Goal: Task Accomplishment & Management: Manage account settings

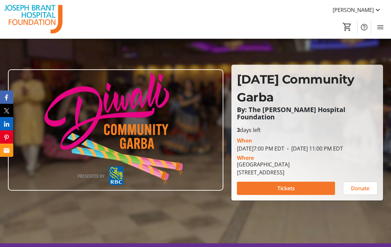
scroll to position [16, 0]
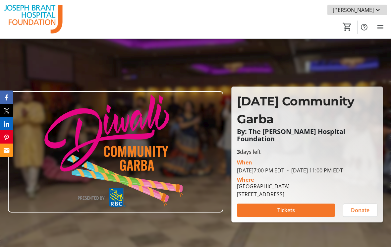
click at [371, 10] on span "[PERSON_NAME]" at bounding box center [352, 10] width 41 height 8
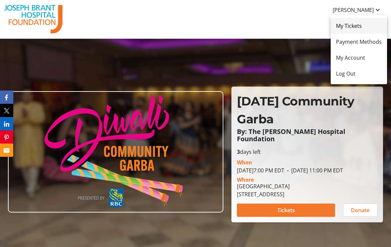
click at [352, 26] on span "My Tickets" at bounding box center [359, 26] width 46 height 8
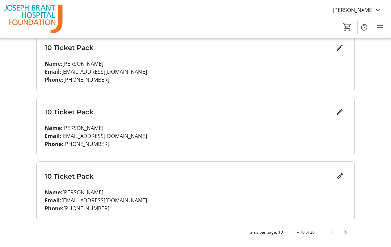
scroll to position [537, 0]
click at [346, 231] on span "Next page" at bounding box center [344, 232] width 13 height 13
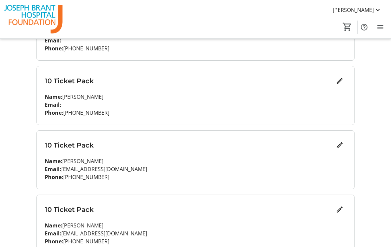
scroll to position [312, 0]
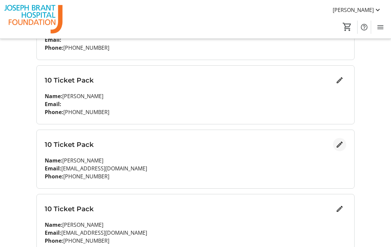
click at [341, 143] on mat-icon "Edit" at bounding box center [339, 144] width 8 height 8
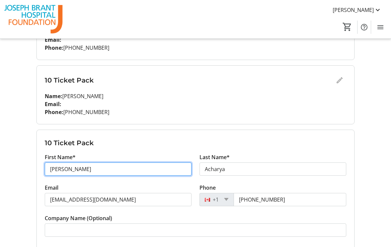
drag, startPoint x: 85, startPoint y: 168, endPoint x: 45, endPoint y: 157, distance: 41.0
type input "[PERSON_NAME]"
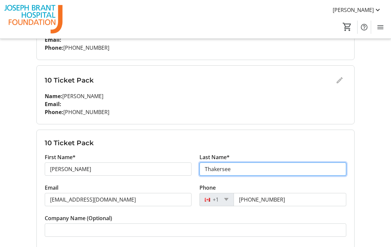
type input "Thakersee"
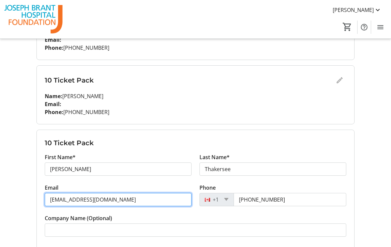
drag, startPoint x: 125, startPoint y: 201, endPoint x: 49, endPoint y: 197, distance: 75.9
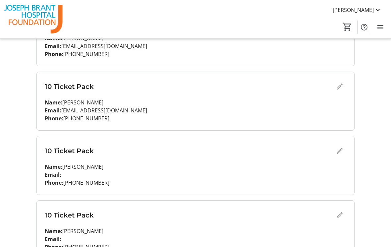
scroll to position [110, 0]
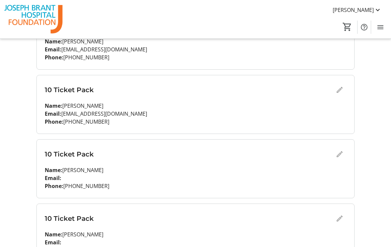
drag, startPoint x: 62, startPoint y: 115, endPoint x: 141, endPoint y: 116, distance: 78.8
click at [141, 116] on p "Email: [EMAIL_ADDRESS][DOMAIN_NAME]" at bounding box center [195, 114] width 301 height 8
copy p "[EMAIL_ADDRESS][DOMAIN_NAME]"
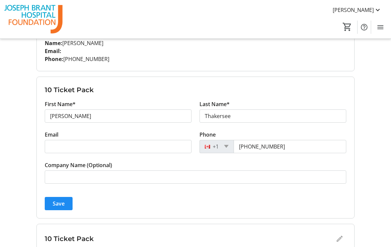
scroll to position [365, 0]
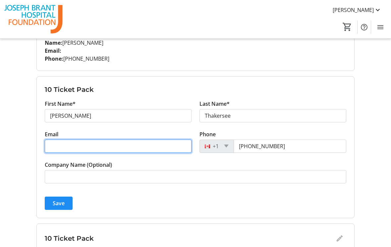
click at [118, 146] on input "Email" at bounding box center [118, 145] width 147 height 13
paste input "[EMAIL_ADDRESS][DOMAIN_NAME]"
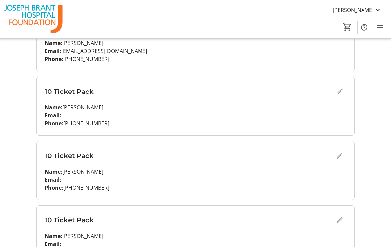
scroll to position [129, 0]
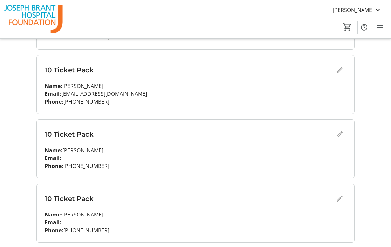
type input "[EMAIL_ADDRESS][DOMAIN_NAME]"
drag, startPoint x: 64, startPoint y: 102, endPoint x: 110, endPoint y: 103, distance: 45.7
click at [110, 103] on p "Phone: [PHONE_NUMBER]" at bounding box center [195, 102] width 301 height 8
copy p "[PHONE_NUMBER]"
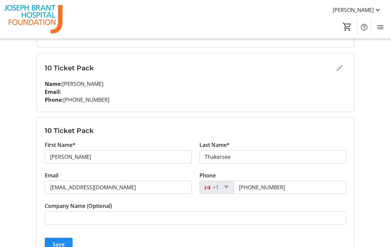
scroll to position [353, 0]
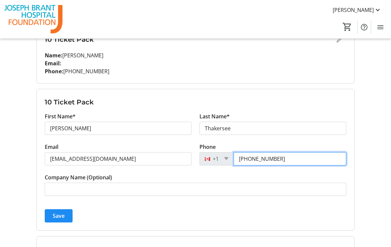
drag, startPoint x: 238, startPoint y: 160, endPoint x: 282, endPoint y: 165, distance: 44.3
click at [282, 165] on tr-form-field "Phone [PHONE_NUMBER]" at bounding box center [272, 158] width 147 height 30
paste input "437) 779-0195"
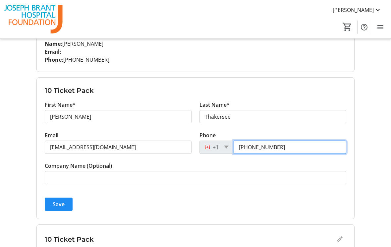
scroll to position [371, 0]
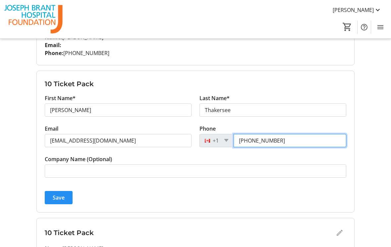
type input "[PHONE_NUMBER]"
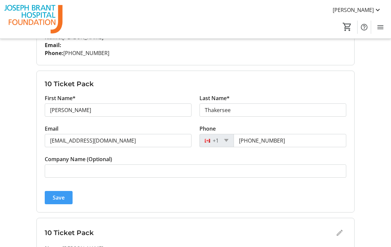
click at [55, 200] on span "Save" at bounding box center [59, 197] width 12 height 8
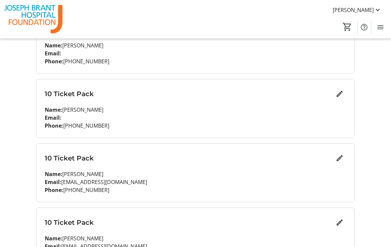
scroll to position [309, 0]
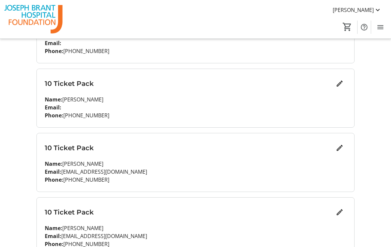
click at [289, 169] on p "Email: [EMAIL_ADDRESS][DOMAIN_NAME]" at bounding box center [195, 171] width 301 height 8
click at [190, 169] on p "Email: [EMAIL_ADDRESS][DOMAIN_NAME]" at bounding box center [195, 171] width 301 height 8
click at [86, 149] on h3 "10 Ticket Pack" at bounding box center [189, 148] width 288 height 10
click at [337, 149] on mat-icon "Edit" at bounding box center [339, 148] width 8 height 8
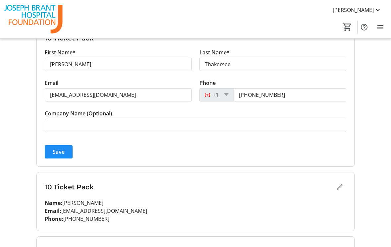
scroll to position [443, 0]
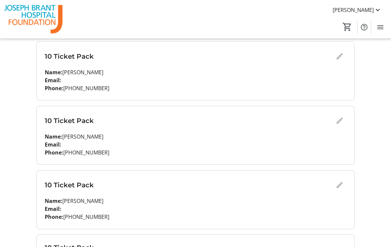
scroll to position [195, 0]
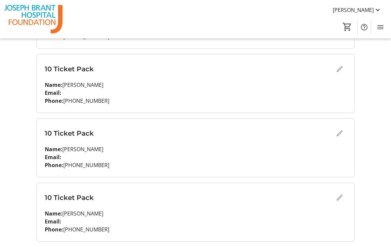
click at [337, 199] on div "10 Ticket Pack" at bounding box center [195, 197] width 301 height 13
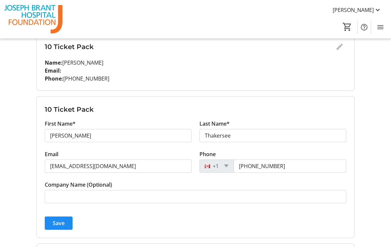
scroll to position [346, 0]
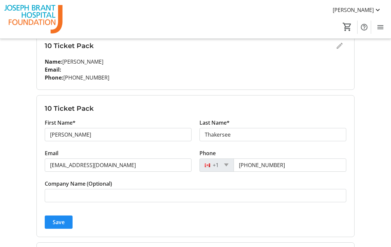
click at [344, 119] on tr-form-field "Last Name* [PERSON_NAME]" at bounding box center [272, 134] width 147 height 30
click at [379, 119] on div "My Event Tickets Here you can enter guest details for each ticket. Purchased ti…" at bounding box center [195, 87] width 391 height 866
click at [369, 13] on span "[PERSON_NAME]" at bounding box center [352, 10] width 41 height 8
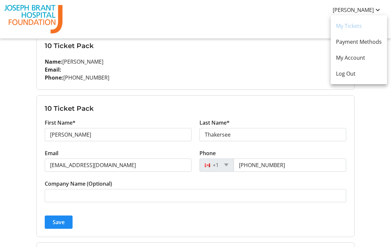
click at [359, 147] on div at bounding box center [195, 123] width 391 height 247
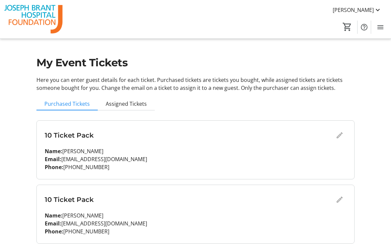
scroll to position [0, 0]
click at [119, 103] on span "Assigned Tickets" at bounding box center [126, 103] width 41 height 5
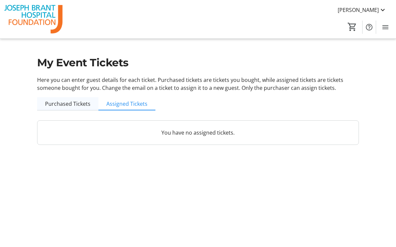
click at [68, 105] on span "Purchased Tickets" at bounding box center [67, 103] width 45 height 5
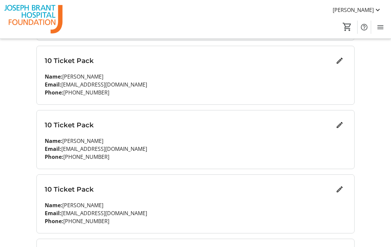
scroll to position [274, 0]
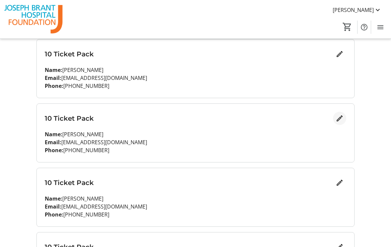
click at [340, 119] on mat-icon "Edit" at bounding box center [339, 118] width 8 height 8
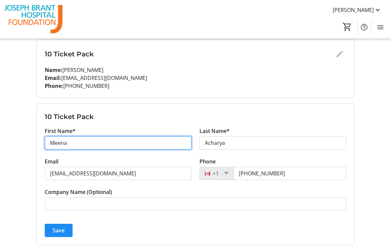
type input "Meena"
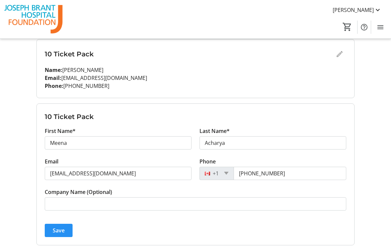
click at [51, 231] on span "submit" at bounding box center [59, 230] width 28 height 16
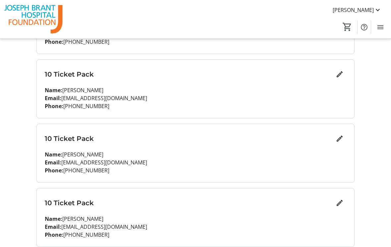
scroll to position [328, 0]
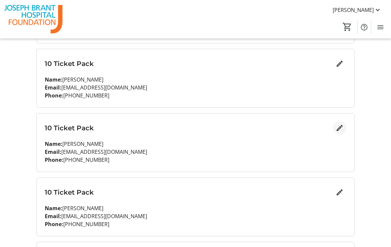
click at [337, 130] on mat-icon "Edit" at bounding box center [339, 128] width 8 height 8
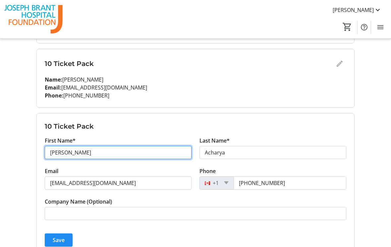
drag, startPoint x: 99, startPoint y: 154, endPoint x: 31, endPoint y: 147, distance: 68.5
type input "[PERSON_NAME]"
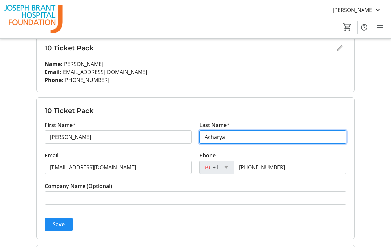
scroll to position [344, 0]
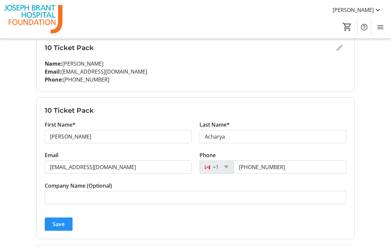
click at [60, 223] on span "Save" at bounding box center [59, 224] width 12 height 8
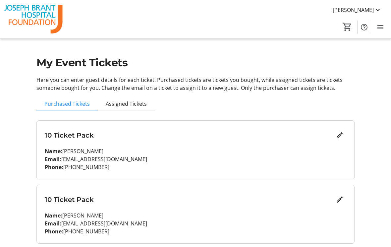
scroll to position [0, 0]
click at [143, 105] on span "Assigned Tickets" at bounding box center [126, 103] width 41 height 5
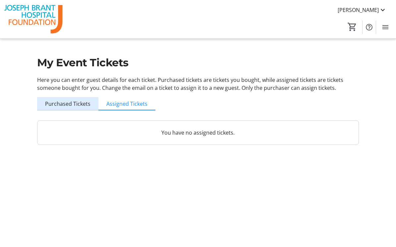
click at [86, 103] on span "Purchased Tickets" at bounding box center [67, 103] width 45 height 5
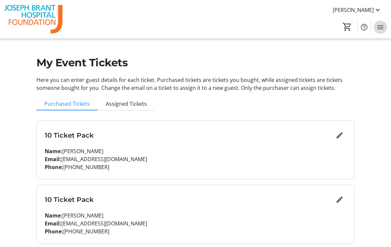
click at [379, 28] on mat-icon "Menu" at bounding box center [380, 27] width 8 height 8
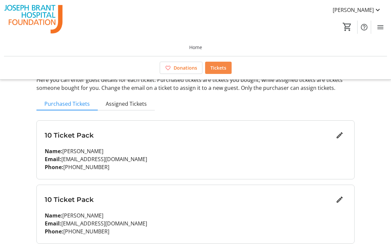
click at [223, 70] on span "Tickets" at bounding box center [218, 67] width 16 height 7
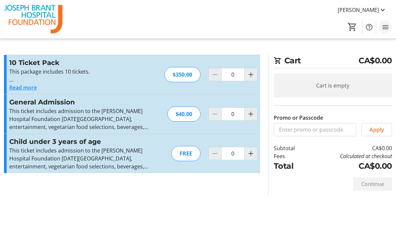
click at [384, 29] on mat-icon "Menu" at bounding box center [385, 27] width 8 height 8
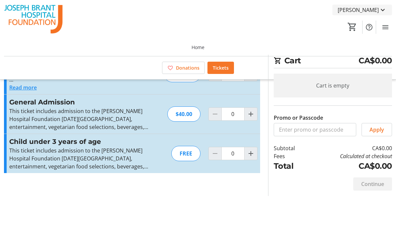
click at [352, 10] on span "[PERSON_NAME]" at bounding box center [357, 10] width 41 height 8
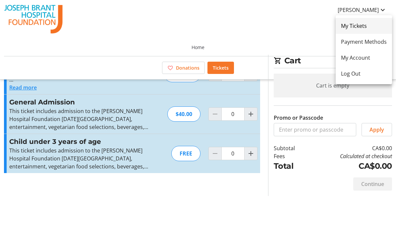
click at [347, 30] on link "My Tickets" at bounding box center [363, 26] width 56 height 16
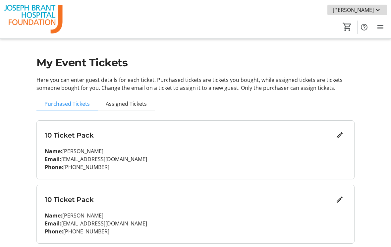
click at [363, 10] on span "[PERSON_NAME]" at bounding box center [352, 10] width 41 height 8
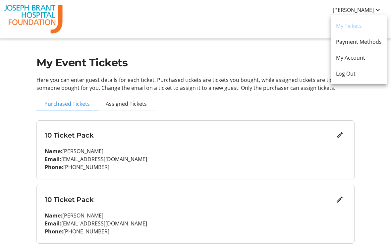
click at [292, 28] on div at bounding box center [195, 123] width 391 height 247
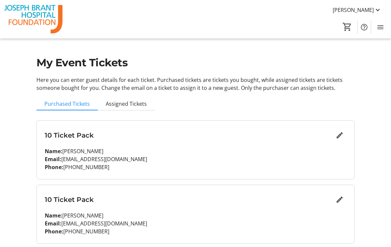
click at [292, 28] on div "[PERSON_NAME] Home Donations Tickets 0" at bounding box center [195, 19] width 391 height 38
click at [356, 10] on span "[PERSON_NAME]" at bounding box center [352, 10] width 41 height 8
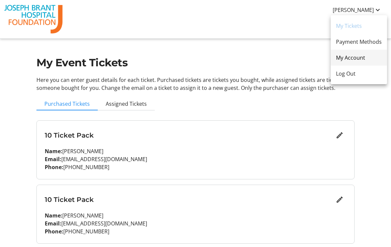
click at [339, 58] on span "My Account" at bounding box center [359, 58] width 46 height 8
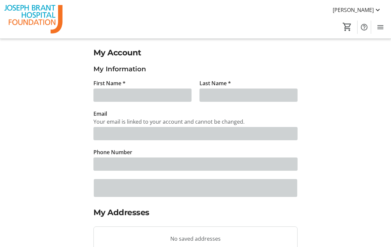
type input "[PERSON_NAME]"
type input "Acharya"
type input "[EMAIL_ADDRESS][DOMAIN_NAME]"
type input "[PHONE_NUMBER]"
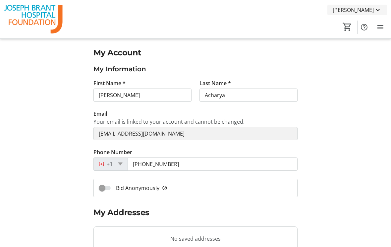
click at [361, 11] on span "[PERSON_NAME]" at bounding box center [352, 10] width 41 height 8
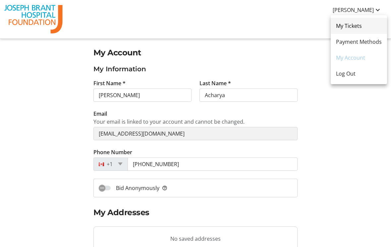
click at [350, 24] on span "My Tickets" at bounding box center [359, 26] width 46 height 8
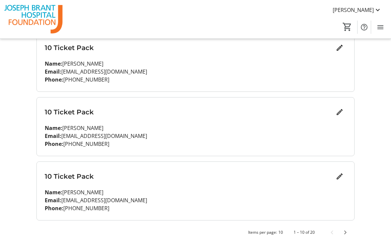
scroll to position [537, 0]
click at [345, 232] on span "Next page" at bounding box center [344, 232] width 13 height 13
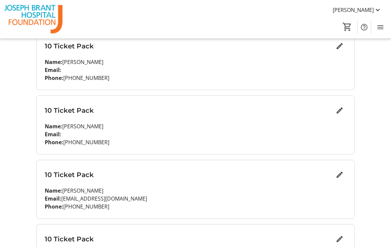
scroll to position [297, 0]
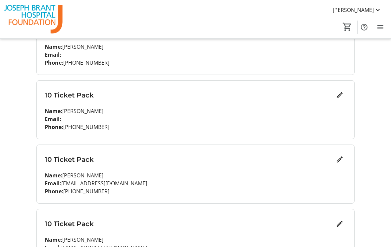
click at [104, 176] on p "Name: [PERSON_NAME]" at bounding box center [195, 175] width 301 height 8
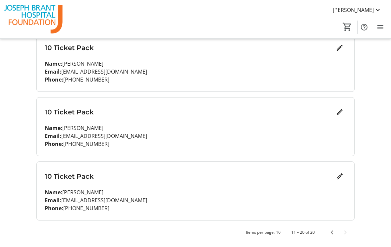
scroll to position [537, 0]
click at [329, 232] on span "Previous page" at bounding box center [331, 232] width 13 height 13
click at [344, 232] on span "Next page" at bounding box center [344, 232] width 13 height 13
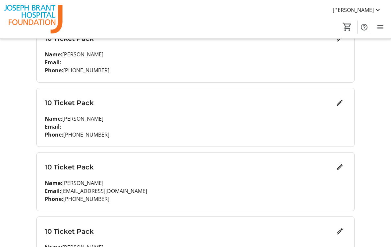
scroll to position [309, 0]
